Goal: Information Seeking & Learning: Learn about a topic

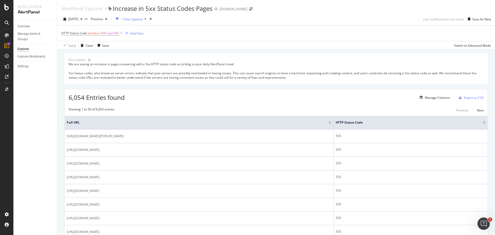
scroll to position [70, 0]
click at [6, 74] on div at bounding box center [7, 76] width 8 height 8
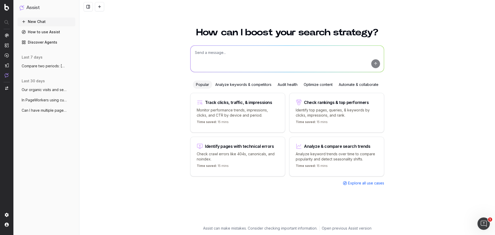
click at [57, 69] on button "Compare two periods: [DATE] to [DATE]" at bounding box center [47, 66] width 58 height 8
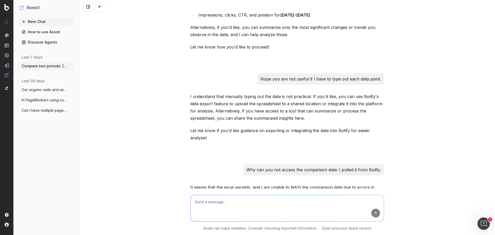
scroll to position [219, 0]
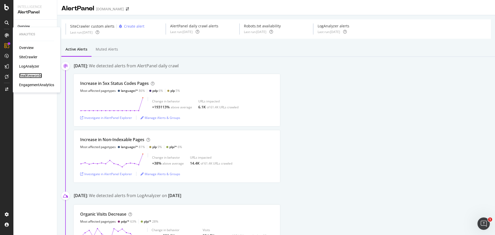
click at [32, 73] on div "RealKeywords" at bounding box center [30, 75] width 23 height 5
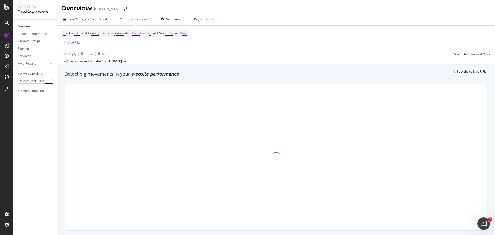
click at [28, 81] on div "Explorer Bookmarks" at bounding box center [32, 80] width 28 height 5
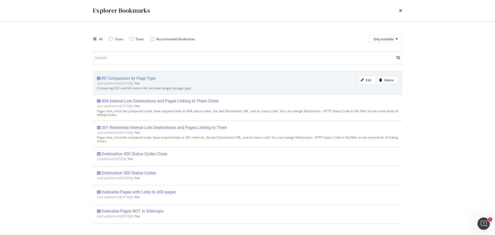
click at [133, 79] on div "RK Comparison by Page Type" at bounding box center [129, 78] width 54 height 5
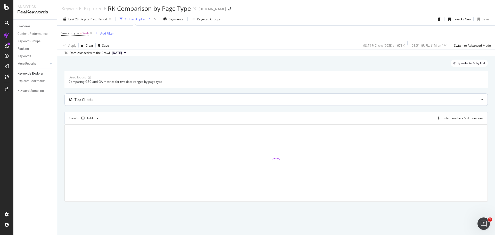
click at [483, 99] on icon at bounding box center [481, 99] width 3 height 3
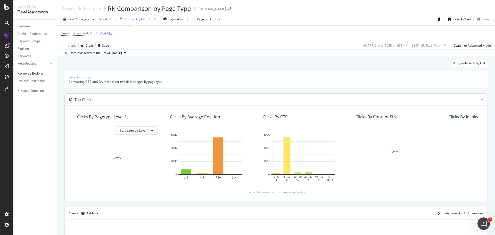
click at [480, 99] on icon at bounding box center [481, 99] width 3 height 3
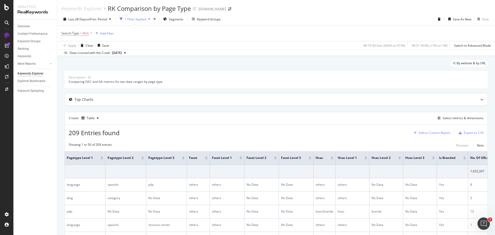
click at [429, 133] on div "Add to Custom Report" at bounding box center [433, 132] width 31 height 3
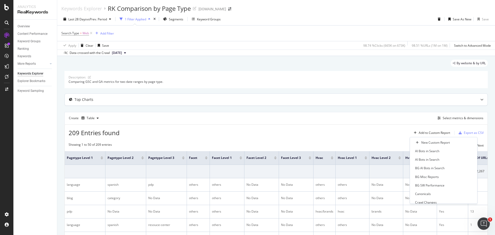
click at [415, 102] on div "Top Charts" at bounding box center [276, 100] width 423 height 12
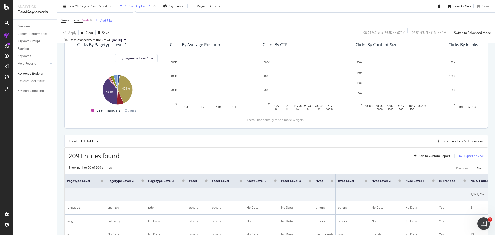
scroll to position [103, 0]
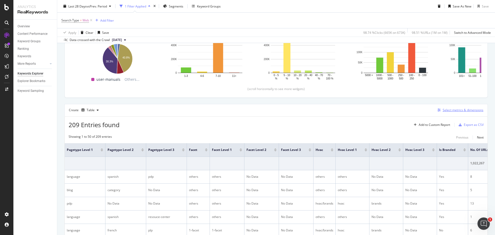
click at [455, 111] on div "Select metrics & dimensions" at bounding box center [462, 110] width 41 height 4
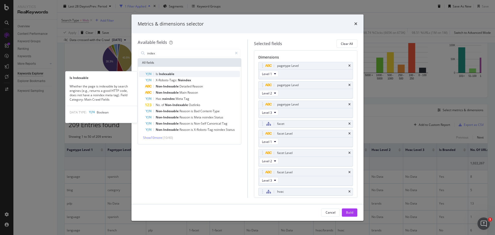
type input "index"
click at [173, 74] on span "Indexable" at bounding box center [166, 74] width 15 height 4
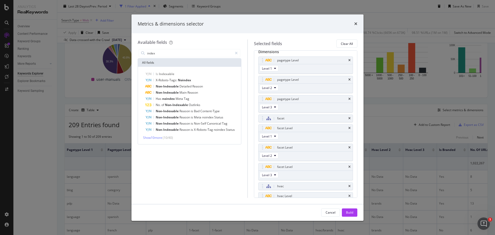
scroll to position [0, 0]
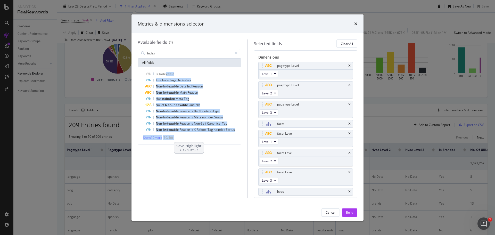
drag, startPoint x: 166, startPoint y: 72, endPoint x: 249, endPoint y: 36, distance: 90.3
type textarea "xable X-Robots-Tags: Noindex Non-Indexable Detailed Reason Non-Indexable Main R…"
click at [249, 36] on div "Available fields index All fields Is Indexable X-Robots-Tags: Noindex Non-Index…" at bounding box center [247, 118] width 232 height 170
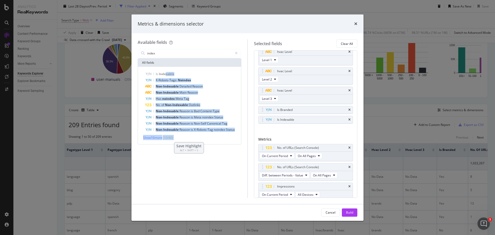
scroll to position [147, 0]
click at [351, 213] on div "Build" at bounding box center [349, 212] width 7 height 4
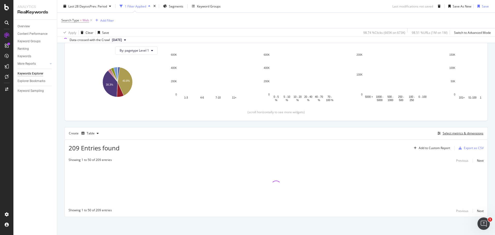
scroll to position [80, 0]
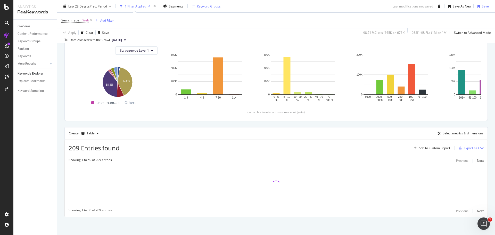
click at [198, 5] on div "Keyword Groups" at bounding box center [209, 6] width 24 height 4
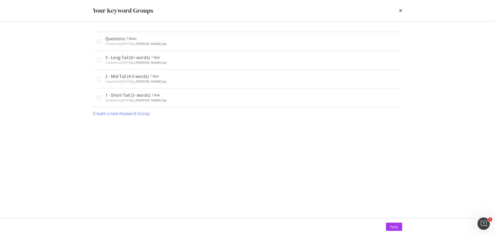
click at [402, 10] on div "Your Keyword Groups" at bounding box center [247, 10] width 330 height 21
click at [399, 11] on icon "times" at bounding box center [400, 11] width 3 height 4
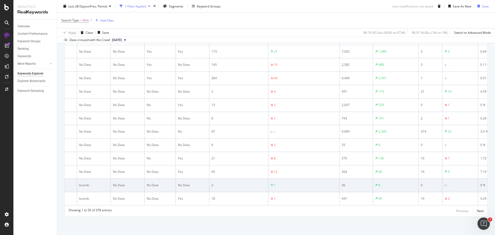
scroll to position [0, 294]
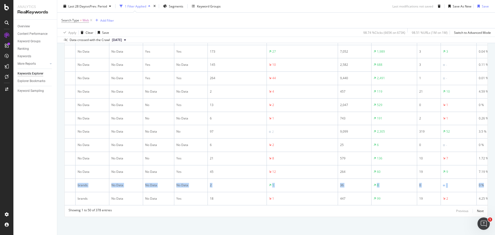
drag, startPoint x: 489, startPoint y: 174, endPoint x: 489, endPoint y: 178, distance: 3.6
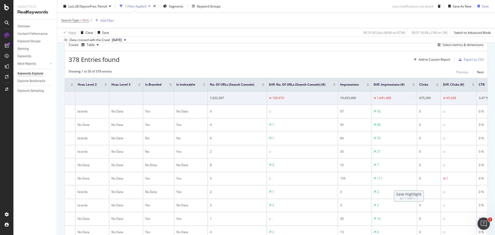
scroll to position [172, 0]
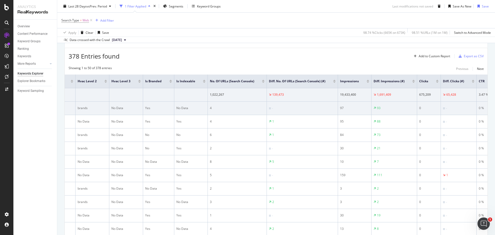
click at [178, 108] on div "No Data" at bounding box center [190, 108] width 29 height 5
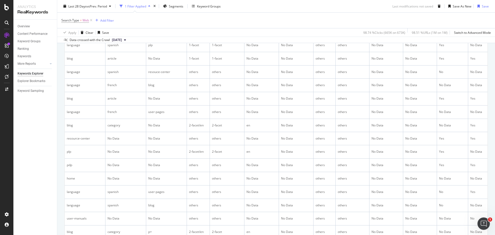
scroll to position [740, 0]
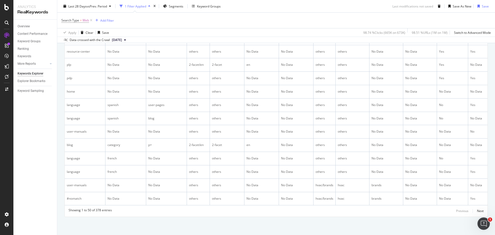
drag, startPoint x: 189, startPoint y: 205, endPoint x: 198, endPoint y: 204, distance: 8.5
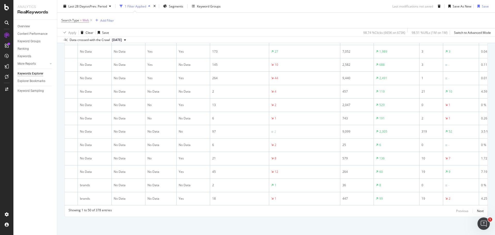
scroll to position [0, 0]
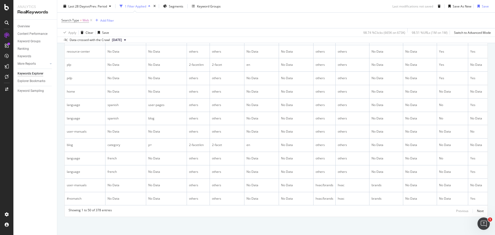
click at [312, 18] on div "Search Type = Web Add Filter" at bounding box center [275, 20] width 429 height 15
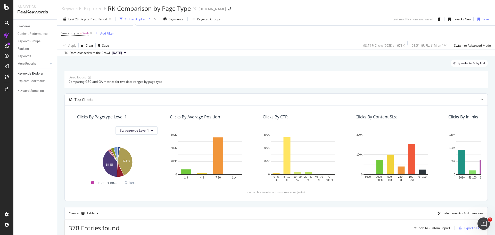
click at [482, 21] on div "Save" at bounding box center [485, 19] width 7 height 4
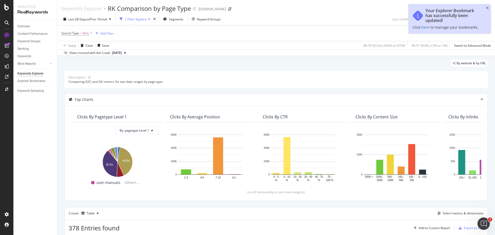
click at [367, 18] on div "Last 28 Days vs Prev. Period 1 Filter Applied Segments Keyword Groups Last modi…" at bounding box center [276, 20] width 438 height 10
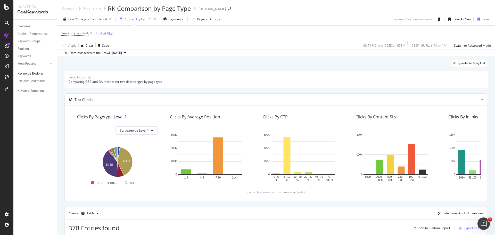
click at [283, 8] on div "Keywords Explorer RK Comparison by Page Type partstown.com" at bounding box center [276, 6] width 438 height 13
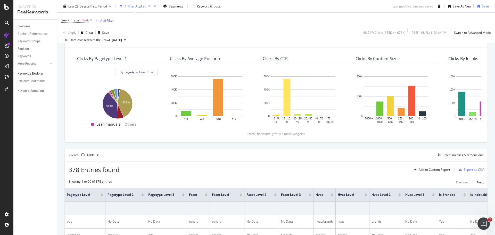
scroll to position [77, 0]
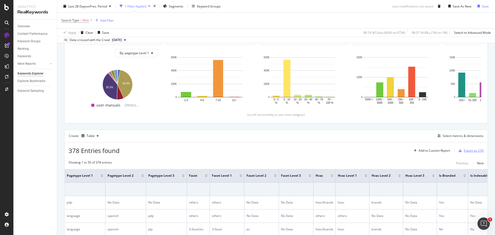
click at [472, 152] on div "Export as CSV" at bounding box center [474, 150] width 20 height 4
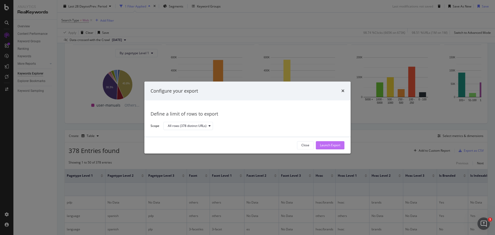
click at [325, 142] on div "Launch Export" at bounding box center [330, 145] width 20 height 8
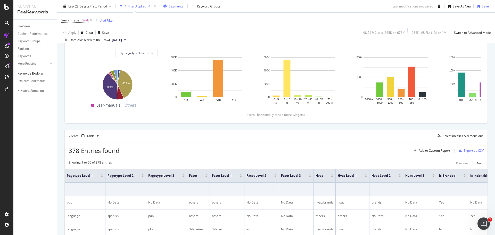
click at [177, 7] on span "Segments" at bounding box center [176, 6] width 14 height 4
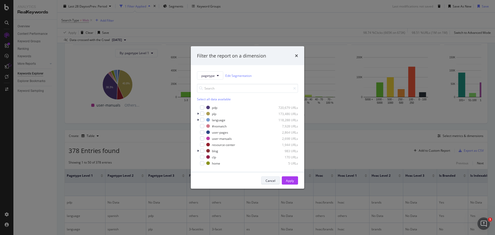
click at [270, 183] on div "Cancel" at bounding box center [270, 180] width 10 height 7
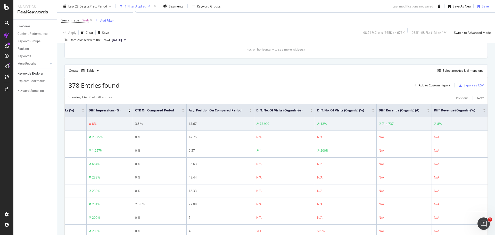
scroll to position [0, 0]
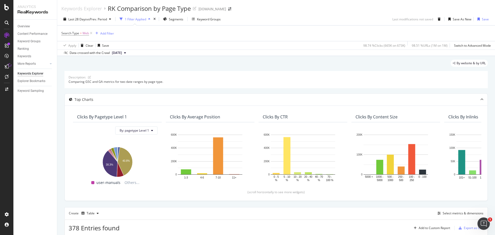
click at [371, 66] on div "By website & by URL" at bounding box center [275, 65] width 423 height 11
click at [25, 25] on div "Overview" at bounding box center [24, 26] width 12 height 5
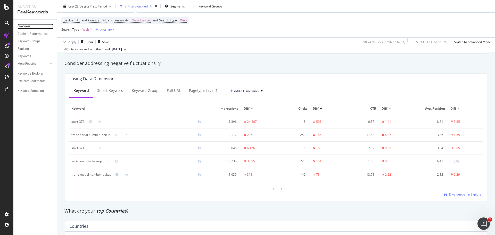
scroll to position [593, 0]
click at [261, 91] on icon at bounding box center [262, 90] width 2 height 3
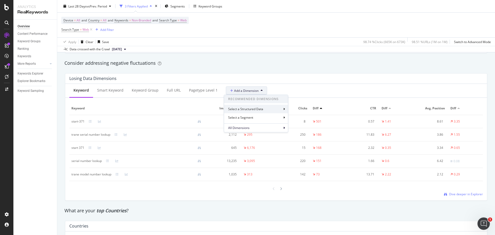
click at [257, 109] on div "Select a Structured Data" at bounding box center [246, 109] width 36 height 4
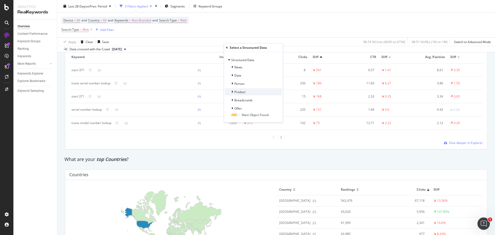
scroll to position [644, 0]
click at [287, 15] on div "Device = All and Country = All and Keywords = Non-Branded and Search Type = Web…" at bounding box center [275, 25] width 429 height 25
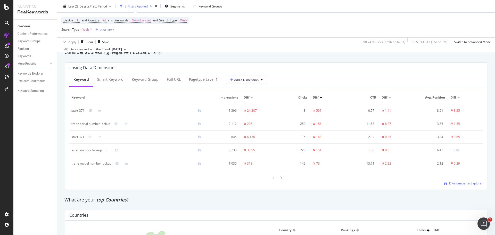
scroll to position [541, 0]
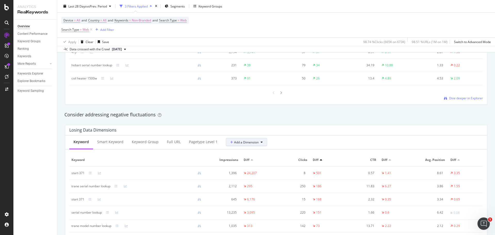
click at [253, 143] on span "Add a Dimension" at bounding box center [244, 142] width 28 height 4
click at [250, 170] on div "Select a Segment" at bounding box center [241, 169] width 26 height 4
click at [251, 180] on div "hvac Level" at bounding box center [256, 182] width 51 height 6
click at [274, 172] on div "Validate" at bounding box center [273, 174] width 12 height 4
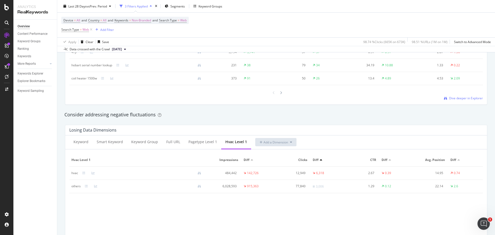
click at [317, 136] on div "Keyword Smart Keyword Keyword Group Full URL pagetype Level 1 hvac Level 1 Add …" at bounding box center [276, 142] width 422 height 14
click at [263, 142] on span "Add a Dimension" at bounding box center [273, 142] width 28 height 4
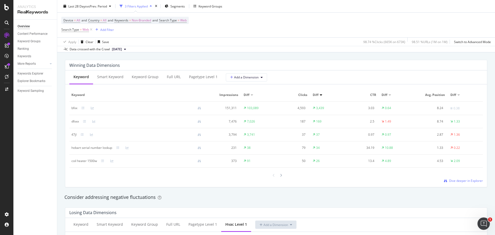
scroll to position [433, 0]
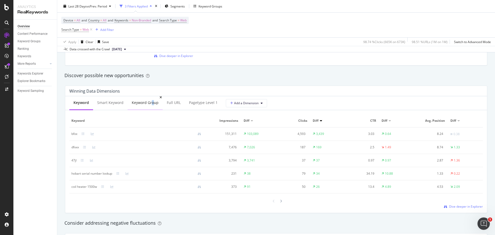
click at [152, 104] on div "Keyword Group" at bounding box center [145, 102] width 27 height 5
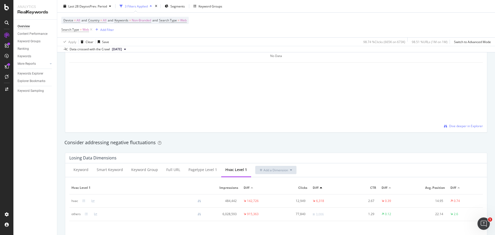
scroll to position [510, 0]
